Goal: Transaction & Acquisition: Obtain resource

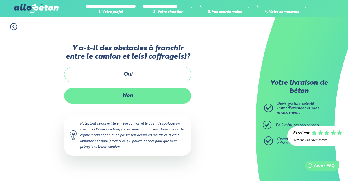
click at [131, 103] on label "Non" at bounding box center [127, 95] width 127 height 15
click at [0, 0] on input "Non" at bounding box center [0, 0] width 0 height 0
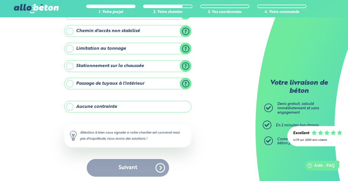
scroll to position [85, 0]
click at [135, 106] on label "Aucune contrainte" at bounding box center [127, 107] width 127 height 12
click at [0, 0] on input "Aucune contrainte" at bounding box center [0, 0] width 0 height 0
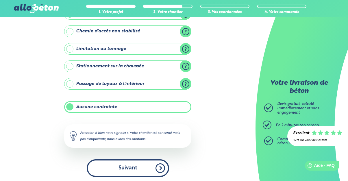
click at [134, 168] on button "Suivant" at bounding box center [128, 168] width 82 height 18
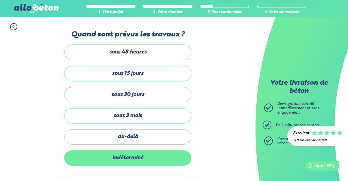
click at [128, 155] on label "indéterminé" at bounding box center [127, 157] width 127 height 15
click at [0, 0] on input "indéterminé" at bounding box center [0, 0] width 0 height 0
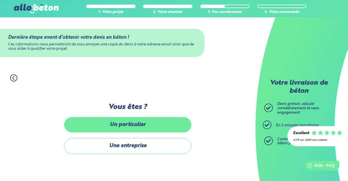
click at [148, 126] on label "Un particulier" at bounding box center [127, 124] width 127 height 15
click at [0, 0] on input "Un particulier" at bounding box center [0, 0] width 0 height 0
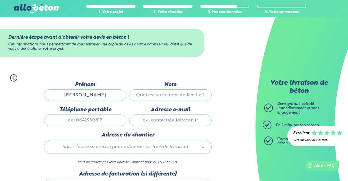
type input "Mathilde"
type input "Georget"
type input "0671844430"
type input "mathilde.georget@hotmail.fr"
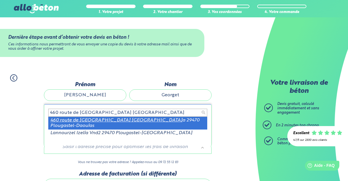
type input "460 route de Lannourzel Izell"
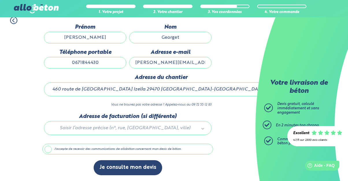
scroll to position [58, 0]
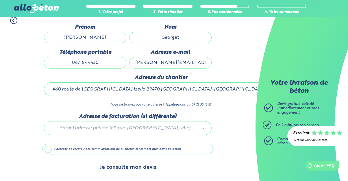
click at [119, 167] on button "Je consulte mon devis" at bounding box center [128, 167] width 68 height 15
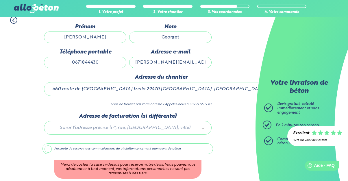
click at [59, 148] on label "J'accepte de recevoir des communications de allobéton concernant mon devis de b…" at bounding box center [127, 148] width 170 height 11
click at [0, 0] on input "J'accepte de recevoir des communications de allobéton concernant mon devis de b…" at bounding box center [0, 0] width 0 height 0
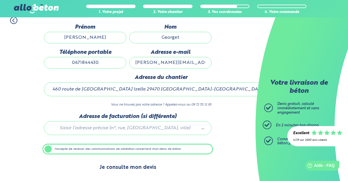
click at [126, 164] on button "Je consulte mon devis" at bounding box center [128, 167] width 68 height 15
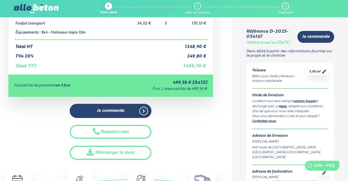
scroll to position [101, 0]
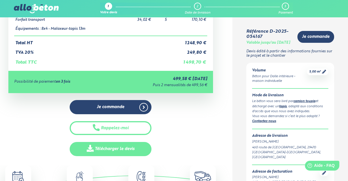
click at [141, 145] on link "Télécharger le devis" at bounding box center [111, 149] width 82 height 14
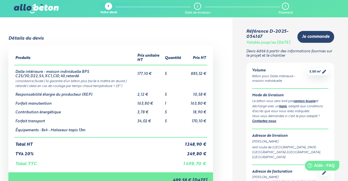
scroll to position [0, 0]
click at [38, 9] on img at bounding box center [36, 8] width 44 height 9
click at [25, 9] on img at bounding box center [36, 8] width 44 height 9
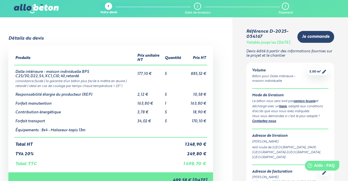
click at [25, 9] on img at bounding box center [36, 8] width 44 height 9
click at [99, 53] on th "Produits" at bounding box center [75, 57] width 122 height 13
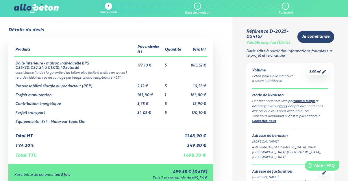
scroll to position [10, 0]
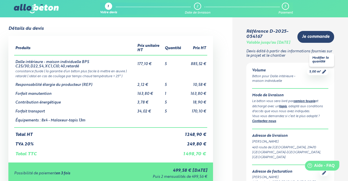
click at [324, 74] on icon at bounding box center [324, 72] width 4 height 4
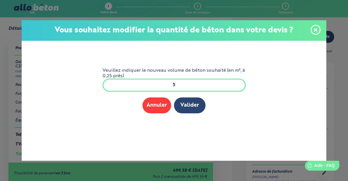
click at [191, 82] on input "5" at bounding box center [173, 85] width 143 height 13
type input "3,25"
click at [194, 111] on button "Valider" at bounding box center [189, 105] width 31 height 16
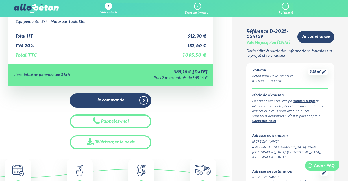
scroll to position [129, 0]
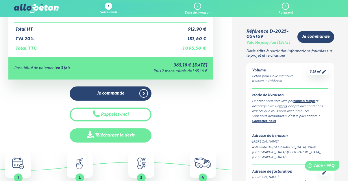
click at [118, 134] on link "Télécharger le devis" at bounding box center [111, 135] width 82 height 14
